Goal: Transaction & Acquisition: Book appointment/travel/reservation

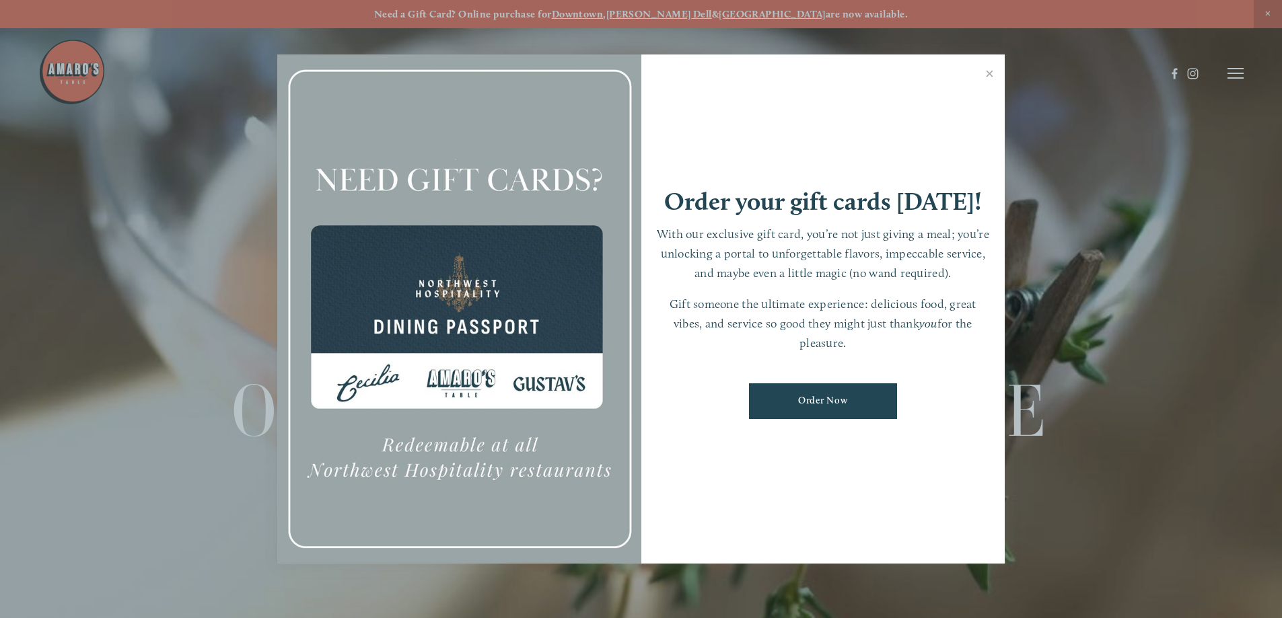
click at [990, 75] on link "Close" at bounding box center [989, 76] width 26 height 38
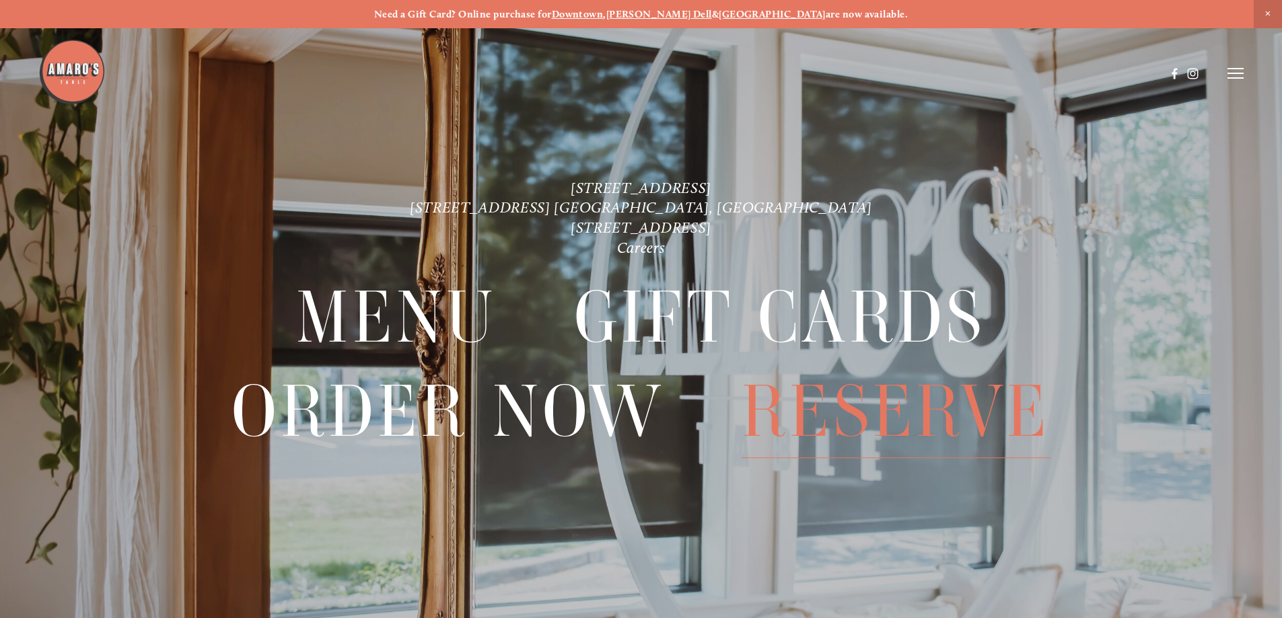
click at [859, 414] on span "Reserve" at bounding box center [896, 411] width 309 height 93
click at [857, 429] on span "Reserve" at bounding box center [896, 411] width 309 height 93
